Goal: Find contact information: Find contact information

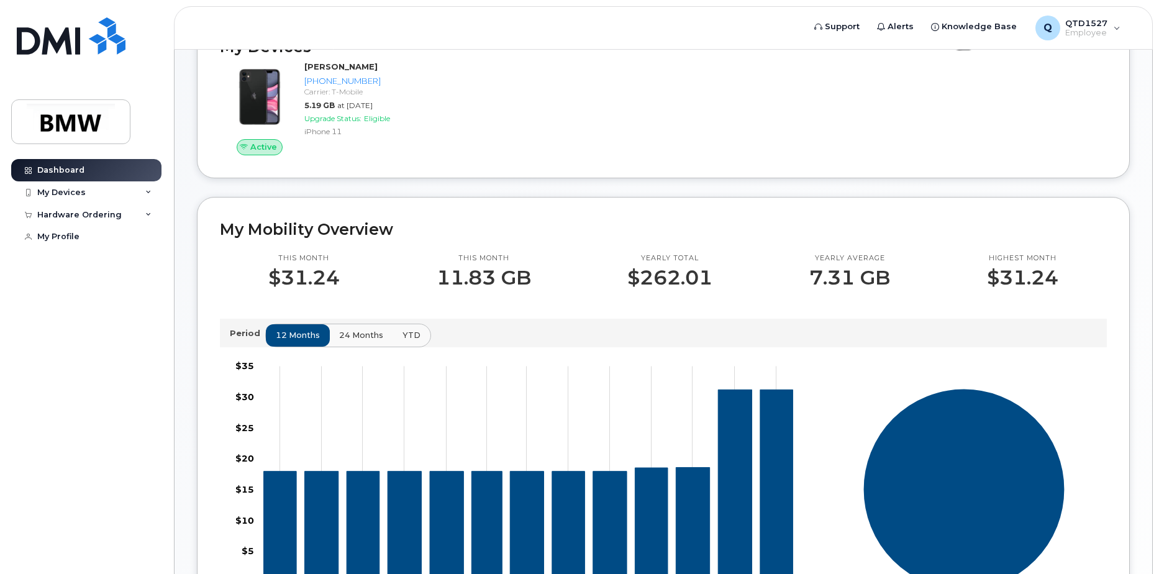
scroll to position [186, 0]
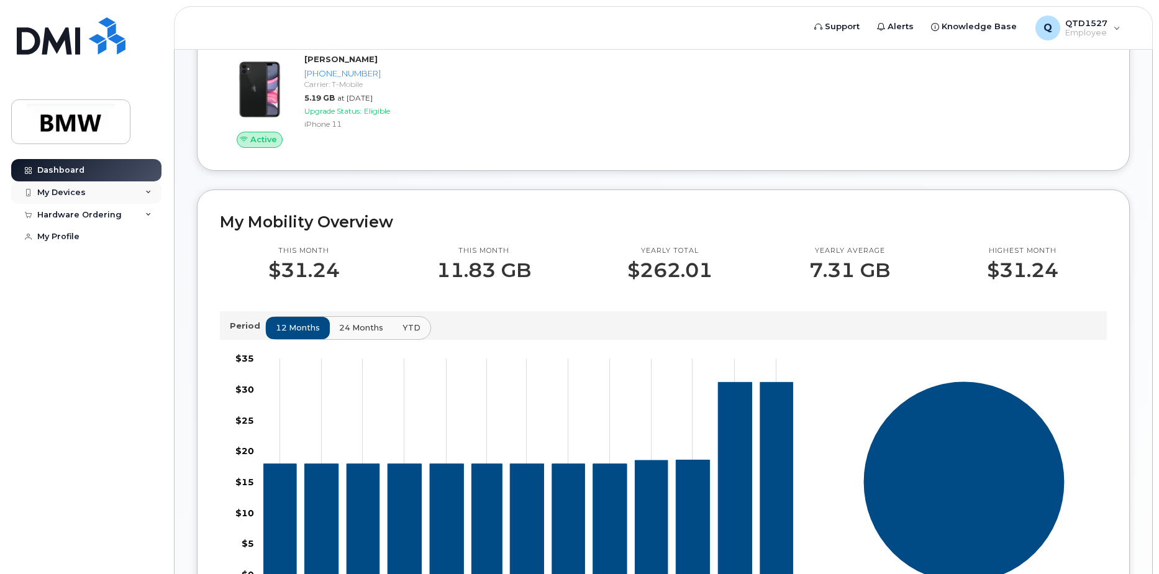
click at [67, 192] on div "My Devices" at bounding box center [61, 193] width 48 height 10
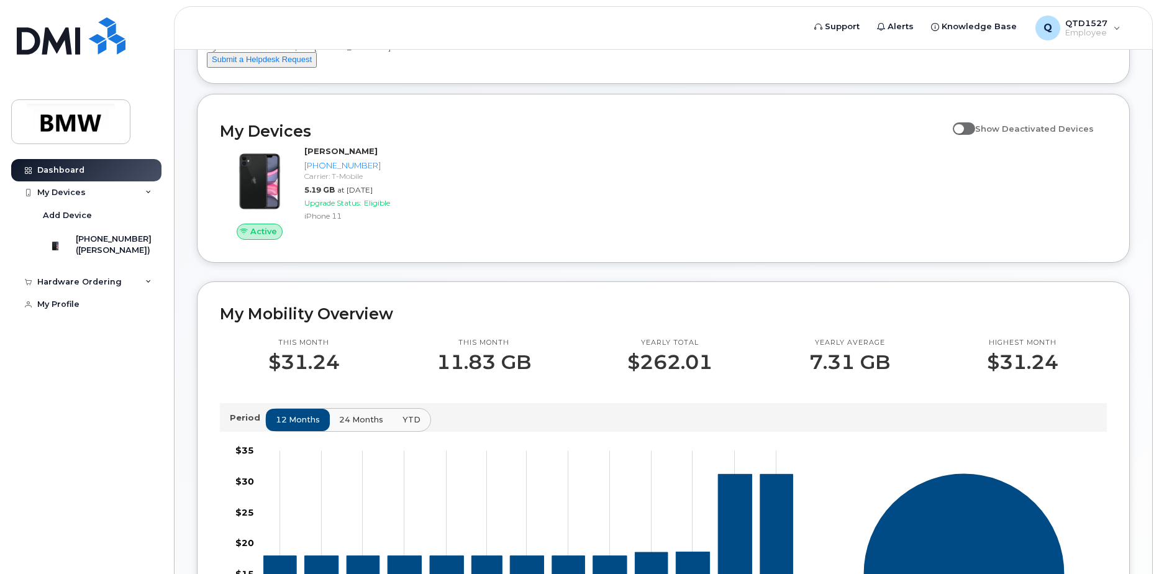
scroll to position [0, 0]
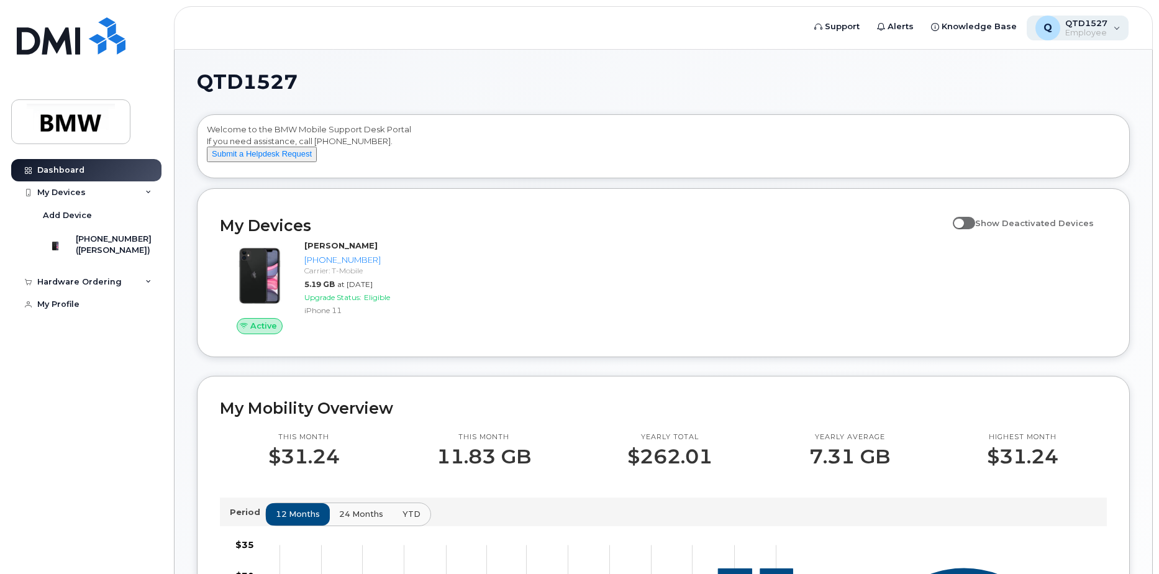
click at [1084, 29] on span "Employee" at bounding box center [1086, 33] width 42 height 10
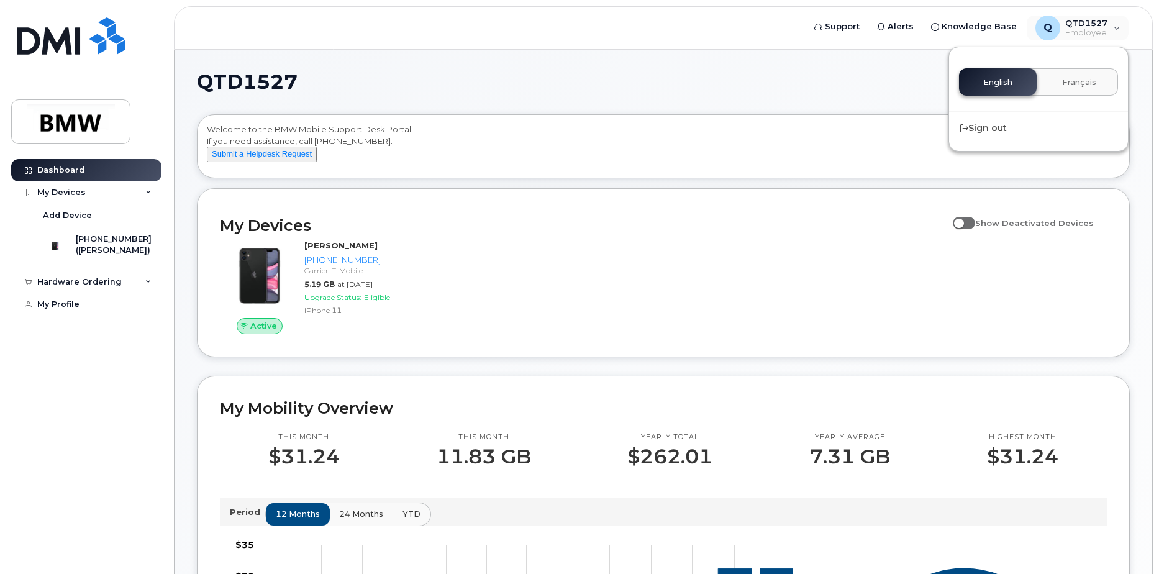
click at [726, 121] on div "Welcome to the BMW Mobile Support Desk Portal If you need assistance, call 800-…" at bounding box center [664, 146] width 932 height 63
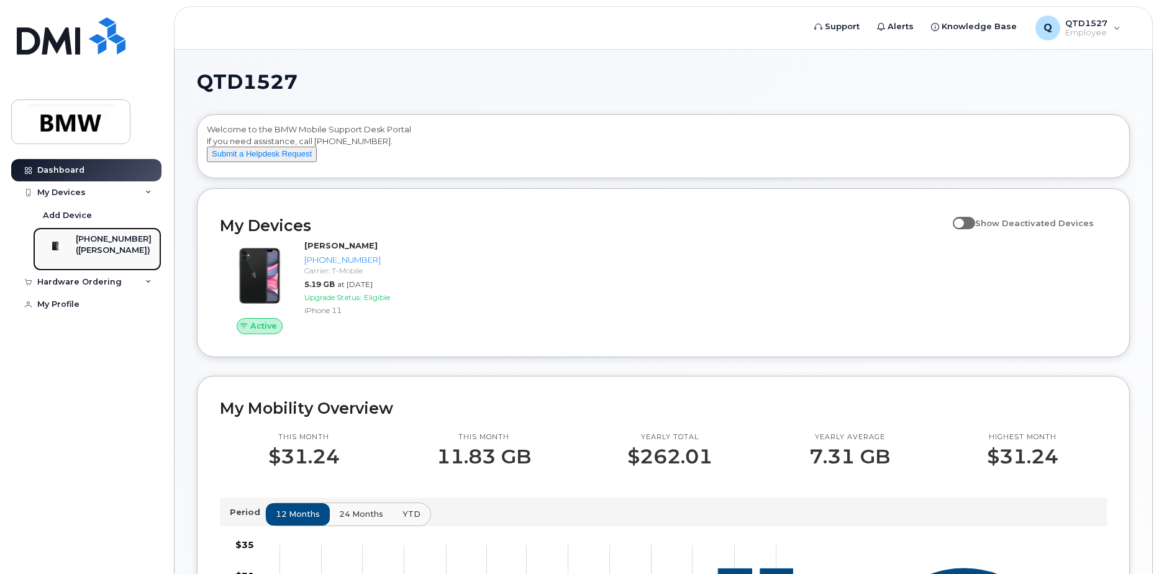
click at [117, 242] on div "[PHONE_NUMBER]" at bounding box center [114, 239] width 76 height 11
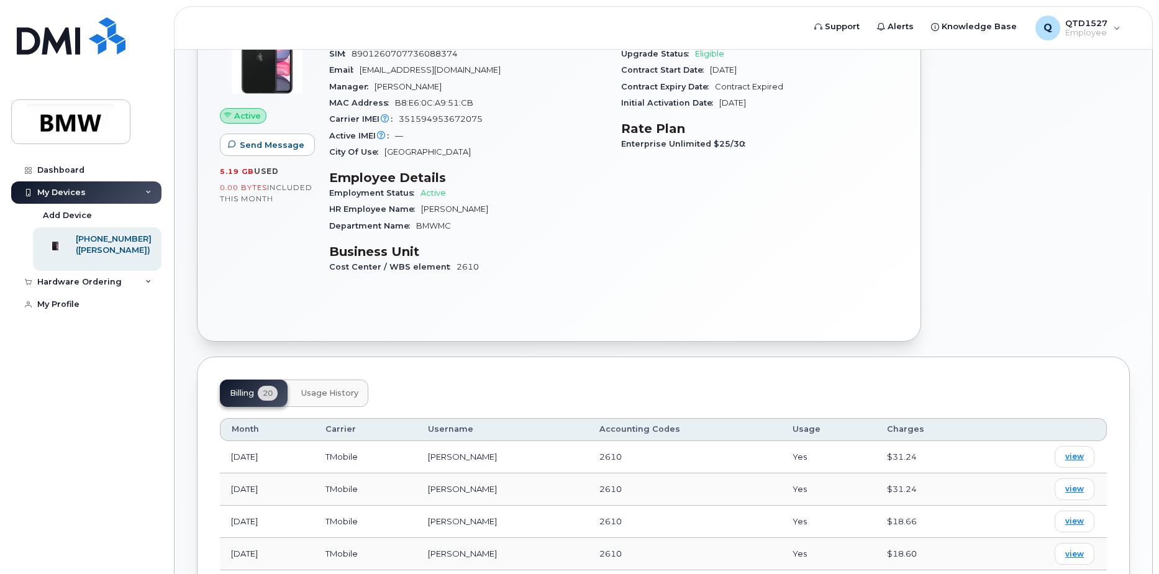
scroll to position [67, 0]
